Goal: Task Accomplishment & Management: Complete application form

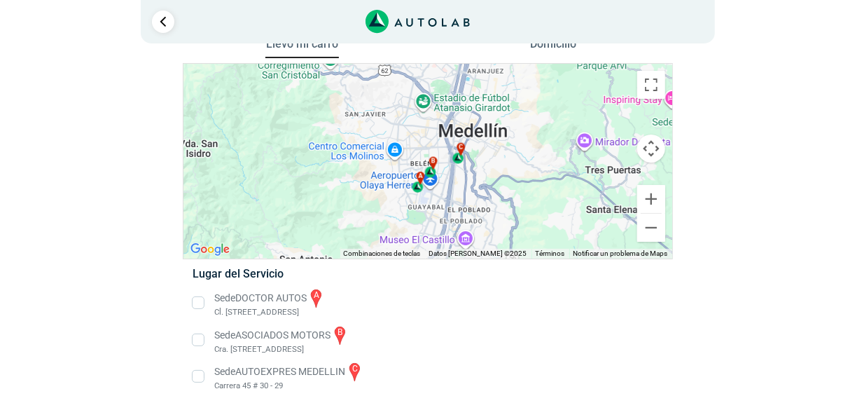
scroll to position [42, 0]
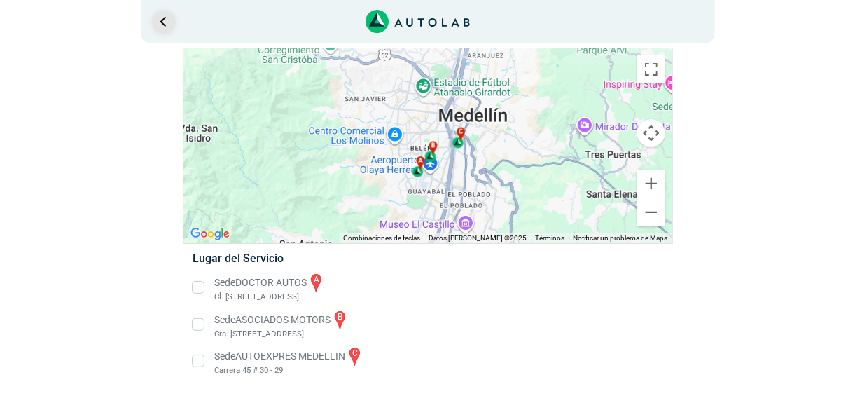
click at [160, 18] on link "Ir al paso anterior" at bounding box center [163, 22] width 22 height 22
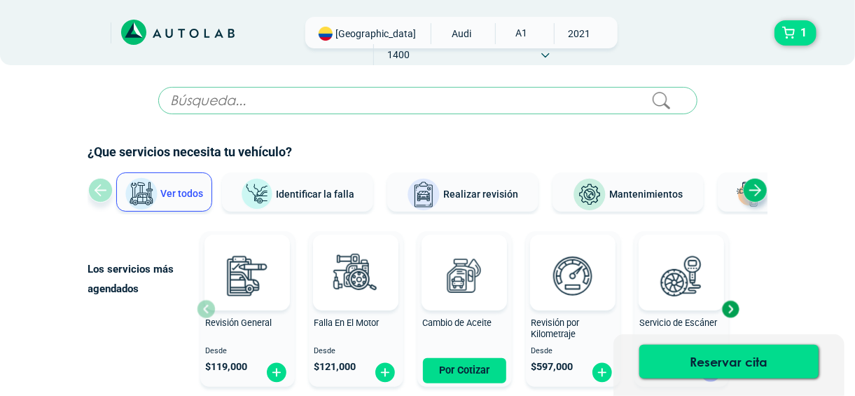
scroll to position [21, 0]
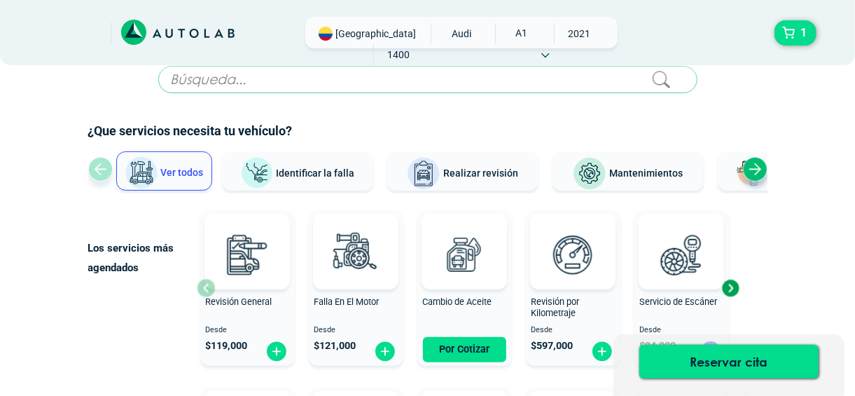
click at [732, 281] on div "Next slide" at bounding box center [730, 287] width 21 height 21
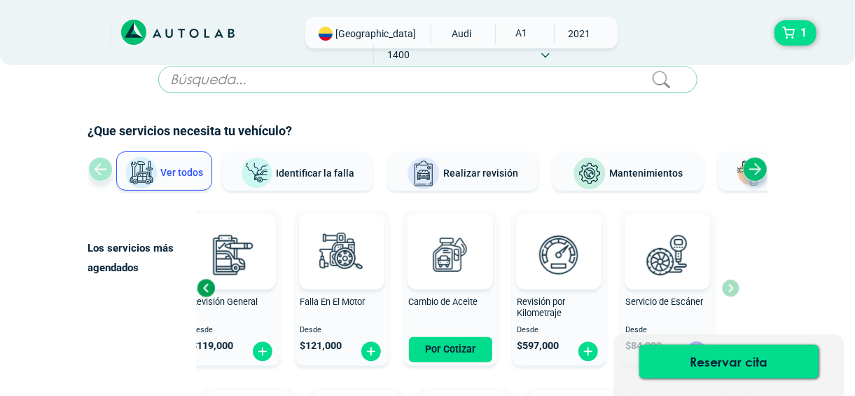
click at [732, 281] on div "Revisión General Desde $ 119,000 Falla En El Motor Desde $ 121,000 Cambio de Ac…" at bounding box center [468, 287] width 543 height 167
click at [200, 286] on div "Previous slide" at bounding box center [205, 287] width 21 height 21
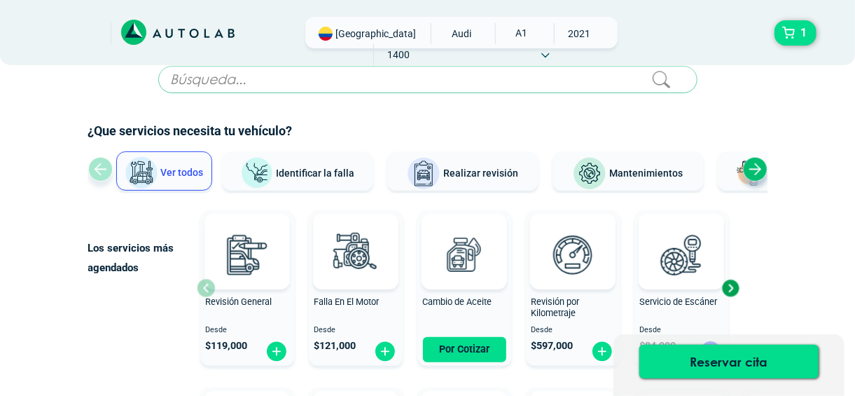
click at [200, 286] on div "Revisión General Desde $ 119,000" at bounding box center [247, 288] width 95 height 149
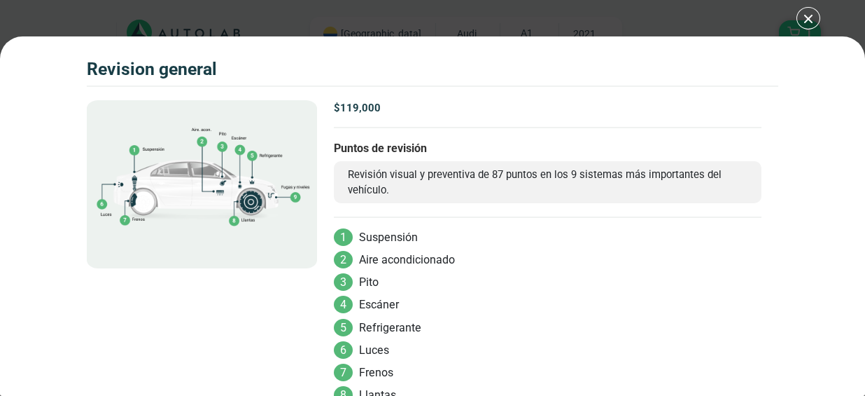
click at [806, 14] on div "Volkswagen Crossfox 2018 REVISION GENERAL 1" at bounding box center [432, 198] width 865 height 396
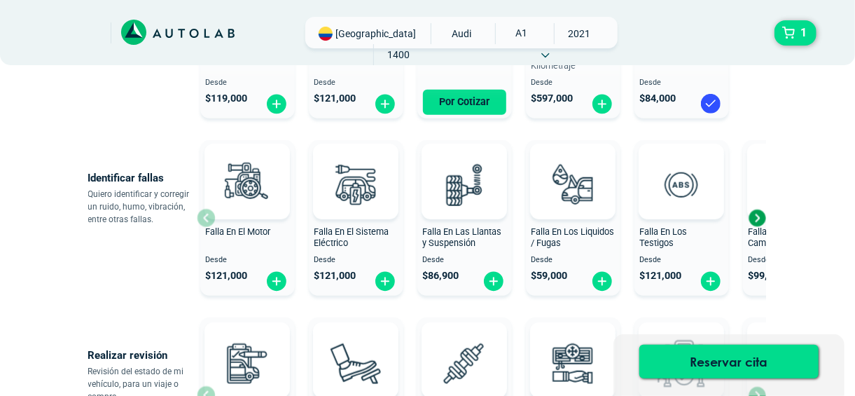
scroll to position [269, 0]
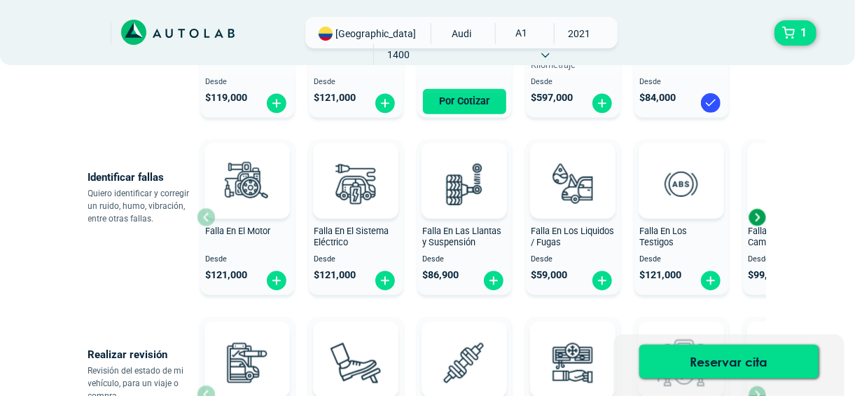
click at [759, 223] on div "Next slide" at bounding box center [756, 217] width 21 height 21
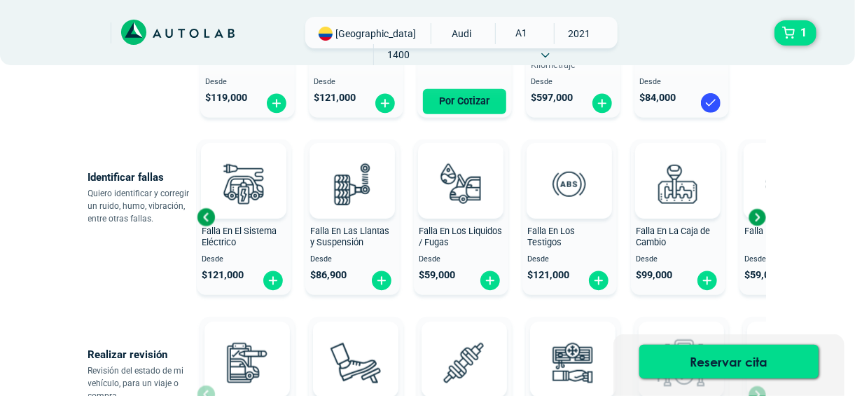
click at [759, 223] on div "Next slide" at bounding box center [756, 217] width 21 height 21
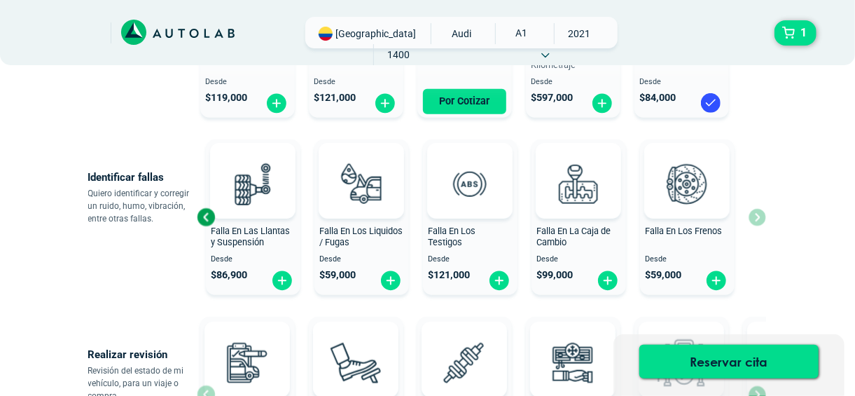
click at [759, 223] on div "Falla En El Motor Desde $ 121,000 Falla En El Sistema Eléctrico Desde $ 121,000…" at bounding box center [481, 217] width 569 height 167
click at [700, 255] on span "Desde" at bounding box center [686, 259] width 83 height 9
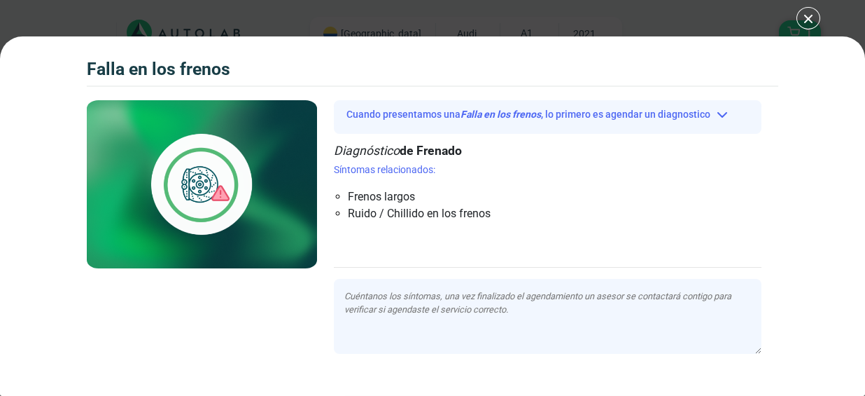
click at [796, 18] on div "Falla en los frenos 1 Falla en los frenos Cuando presentamos una" at bounding box center [432, 198] width 865 height 396
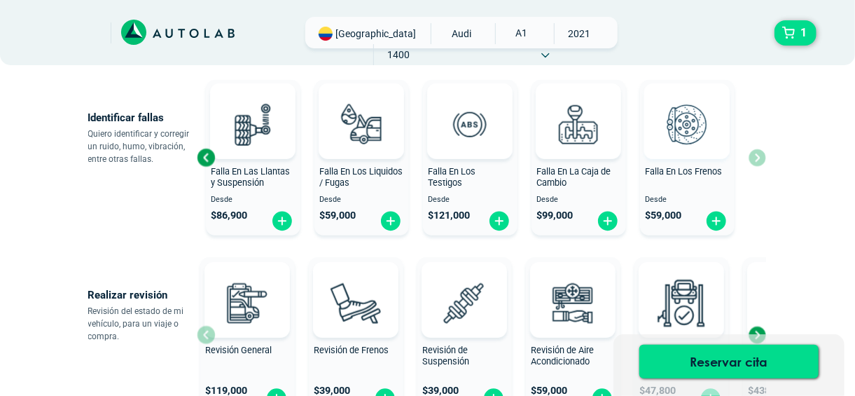
scroll to position [328, 0]
click at [697, 179] on div "Falla En Los Frenos" at bounding box center [687, 181] width 95 height 28
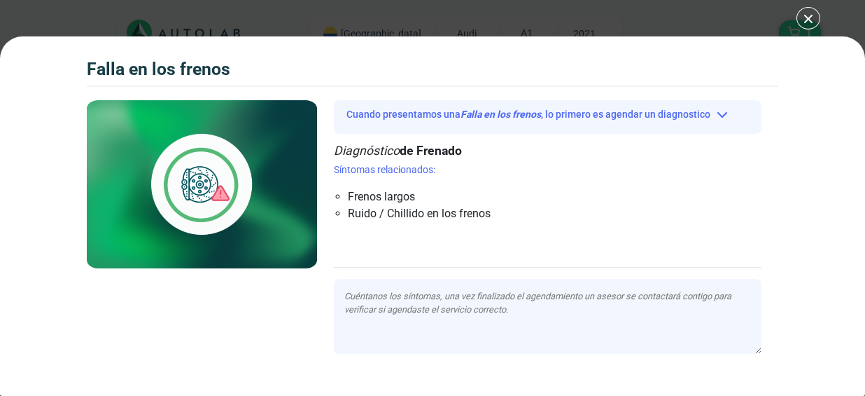
click at [810, 18] on div "Falla en los frenos 1 Falla en los frenos Cuando presentamos una" at bounding box center [432, 198] width 865 height 396
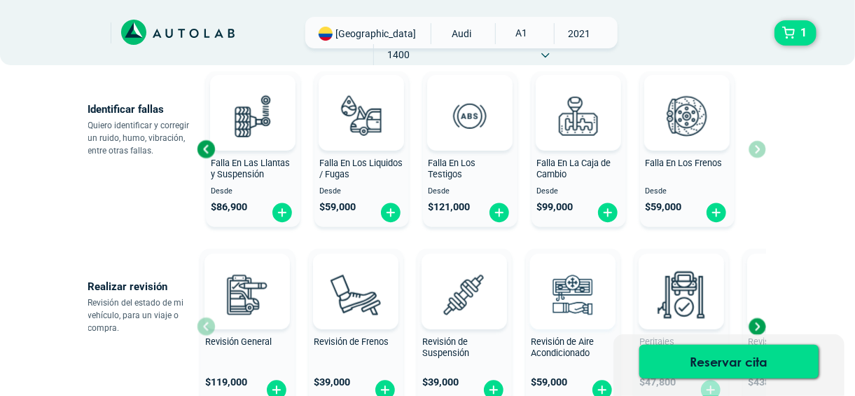
scroll to position [329, 0]
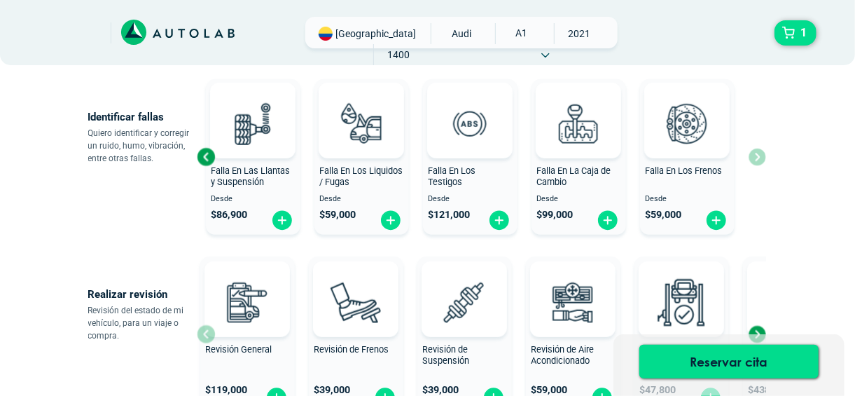
click at [681, 176] on div "Falla En Los Frenos" at bounding box center [687, 179] width 95 height 28
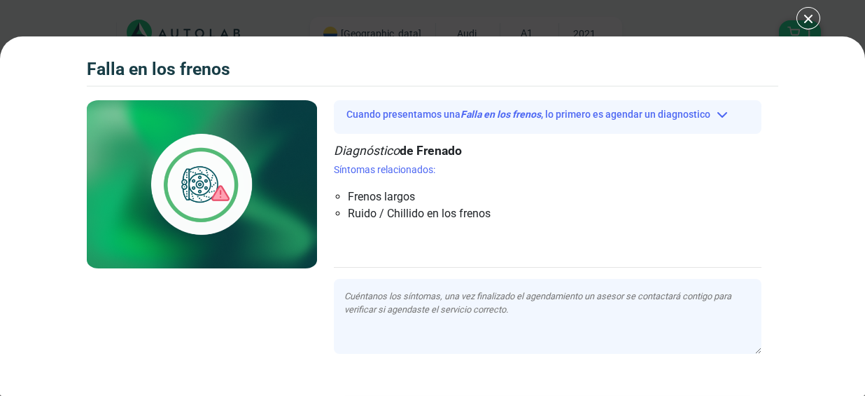
click at [811, 13] on div "Falla en los frenos 1 Falla en los frenos Cuando presentamos una" at bounding box center [432, 198] width 865 height 396
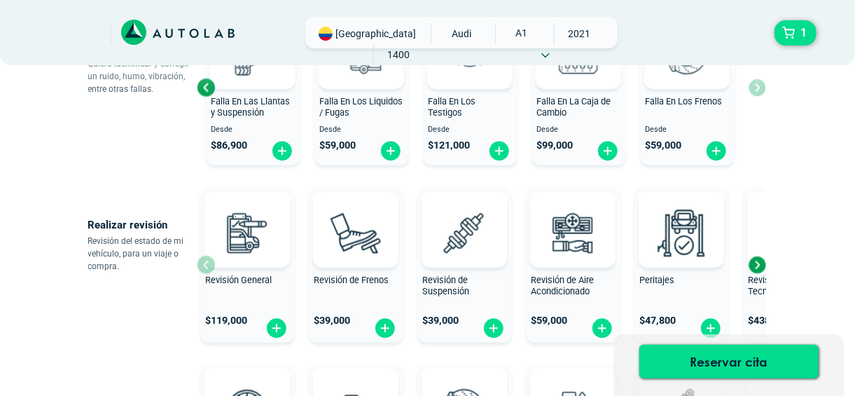
scroll to position [399, 0]
click at [340, 295] on div "Revisión de Frenos" at bounding box center [356, 288] width 95 height 28
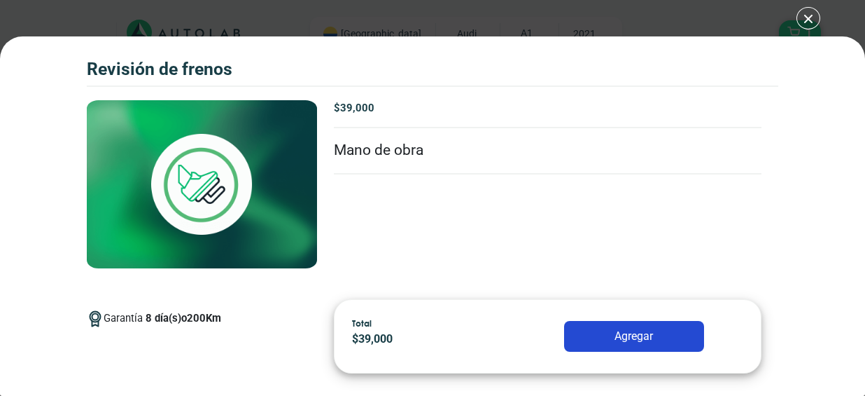
click at [809, 23] on div "Revisión de Frenos 1 Revisión de Frenos 8" at bounding box center [432, 198] width 865 height 396
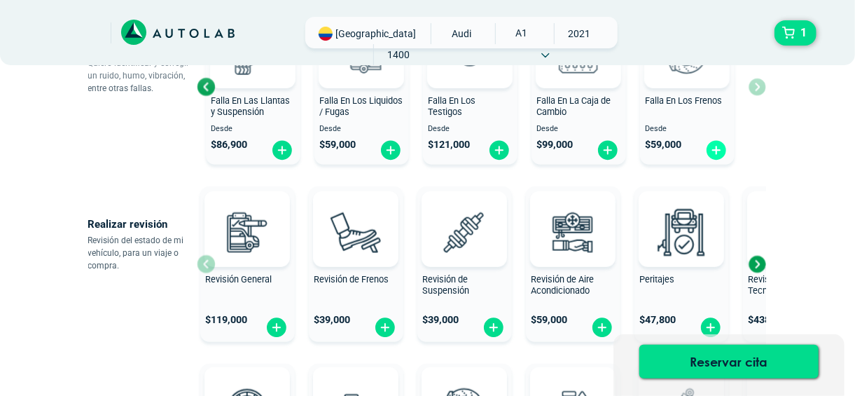
scroll to position [365, 0]
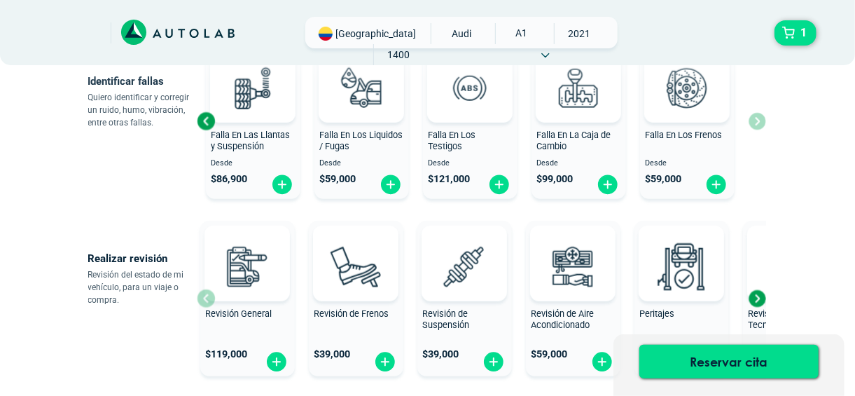
click at [685, 155] on div "Falla En Los Frenos" at bounding box center [687, 144] width 95 height 28
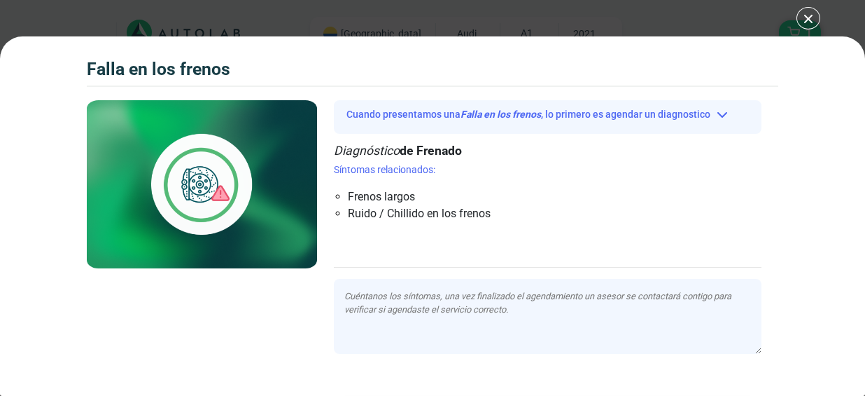
click at [807, 22] on div "Falla en los frenos 1 Falla en los frenos Cuando presentamos una" at bounding box center [432, 198] width 865 height 396
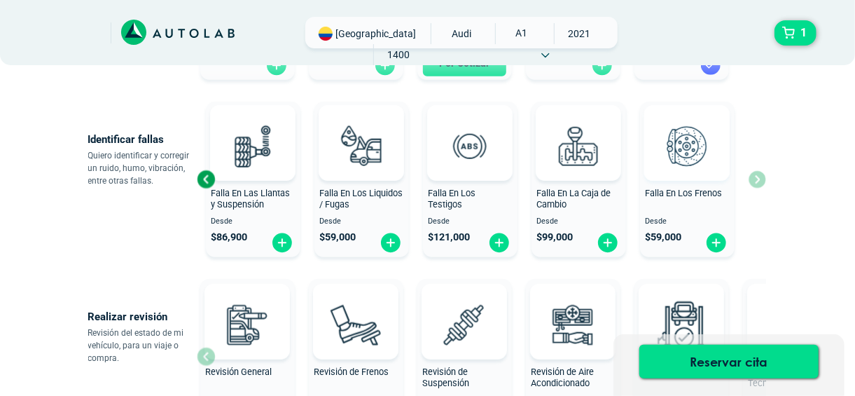
scroll to position [307, 0]
click at [275, 200] on div "Falla En Las Llantas y Suspensión" at bounding box center [253, 201] width 95 height 28
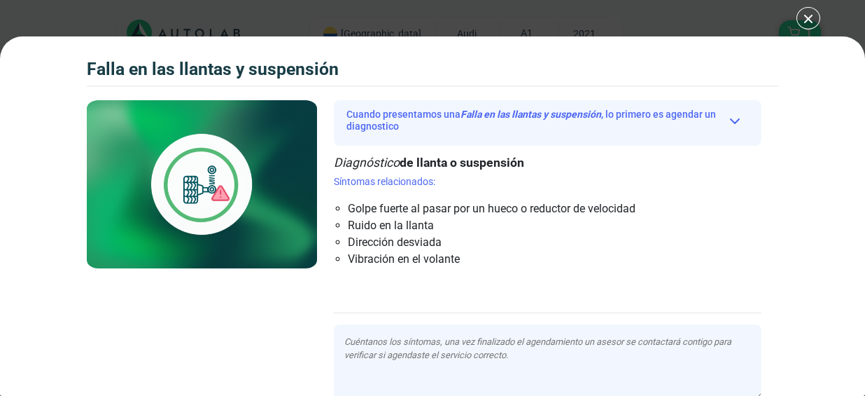
click at [803, 20] on div "Falla en las llantas y suspensión 1 Falla en las llantas y suspensión" at bounding box center [432, 198] width 865 height 396
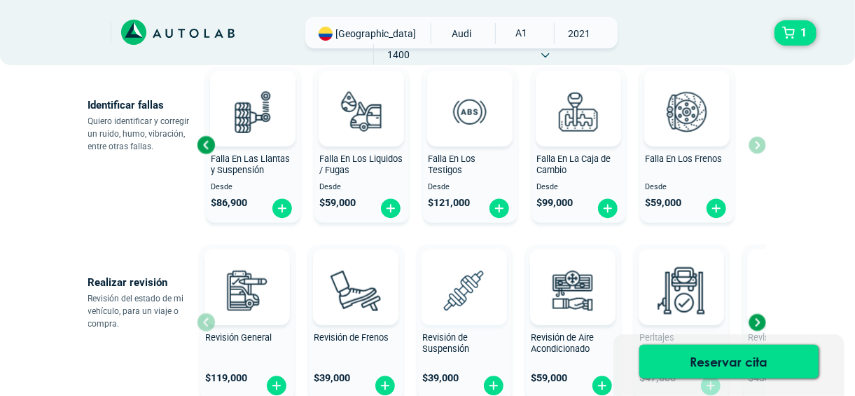
scroll to position [342, 0]
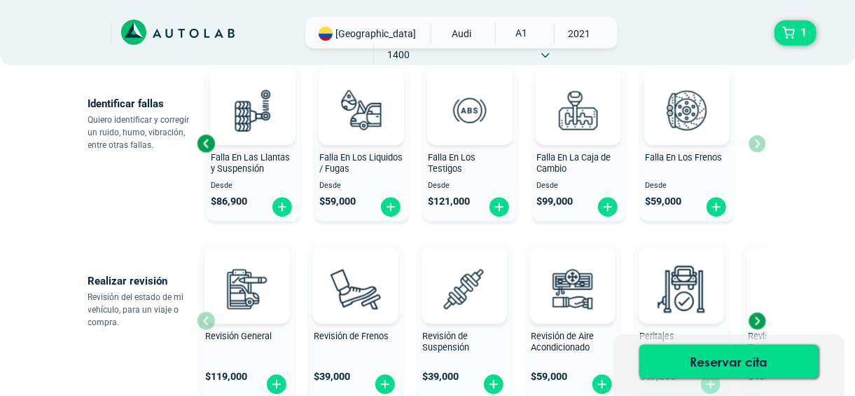
click at [474, 338] on div "Revisión de Suspensión" at bounding box center [464, 344] width 95 height 28
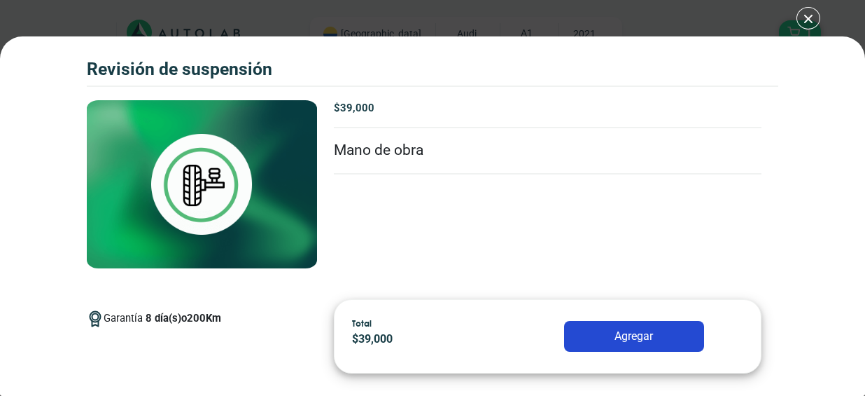
click at [816, 19] on div "Revisión de Suspensión 1 Revisión de Suspensión 8 200 Km" at bounding box center [432, 198] width 865 height 396
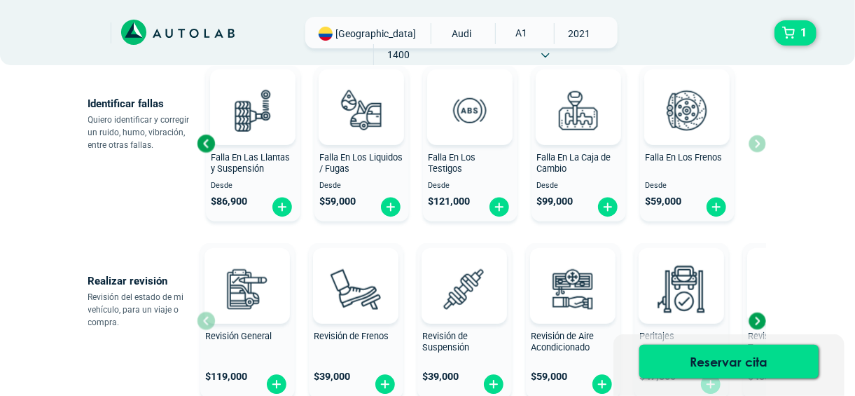
click at [265, 158] on span "Falla En Las Llantas y Suspensión" at bounding box center [250, 163] width 79 height 22
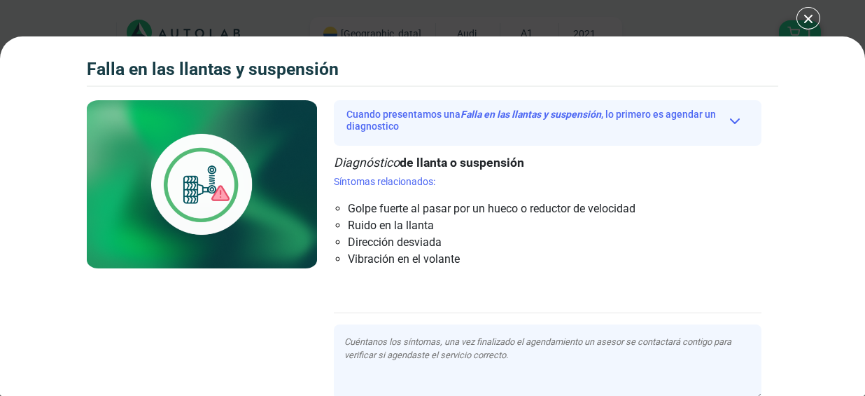
click at [802, 22] on div "Falla en las llantas y suspensión 1 Falla en las llantas y suspensión" at bounding box center [432, 198] width 865 height 396
